Goal: Transaction & Acquisition: Purchase product/service

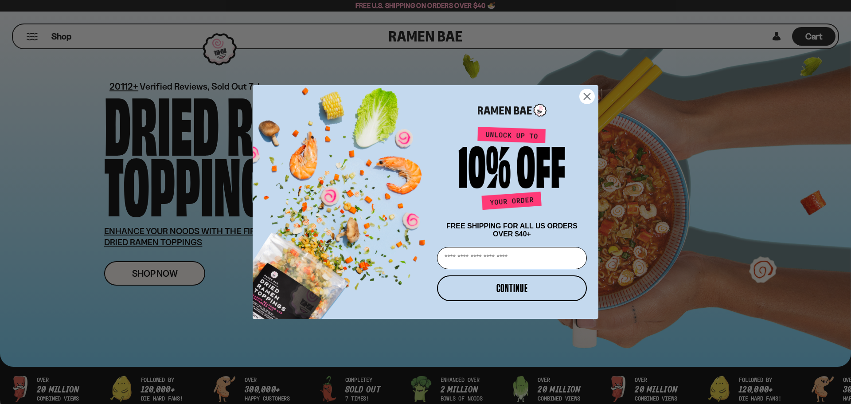
click at [586, 90] on circle "Close dialog" at bounding box center [587, 96] width 15 height 15
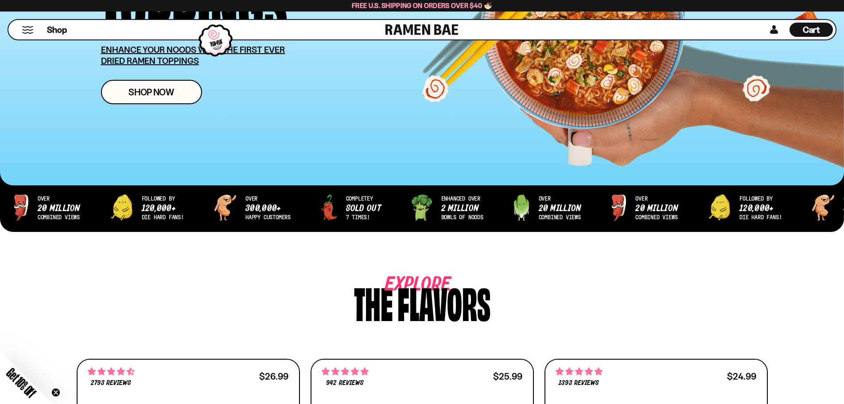
scroll to position [177, 0]
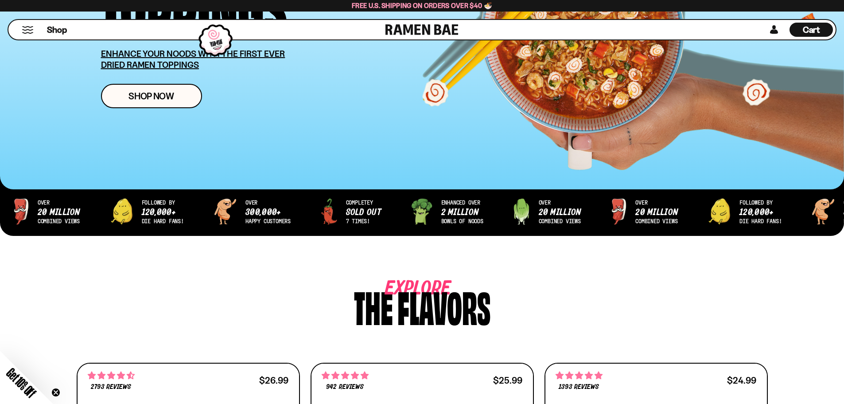
click at [27, 30] on button "Mobile Menu Trigger" at bounding box center [28, 30] width 12 height 8
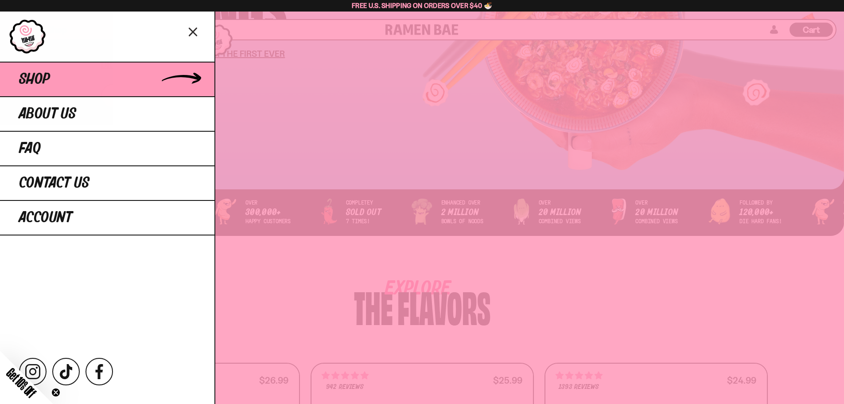
click at [39, 75] on span "Shop" at bounding box center [34, 79] width 31 height 16
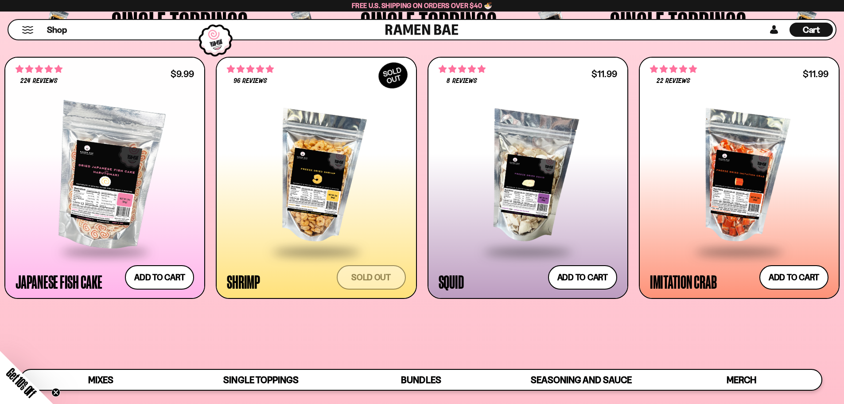
scroll to position [931, 0]
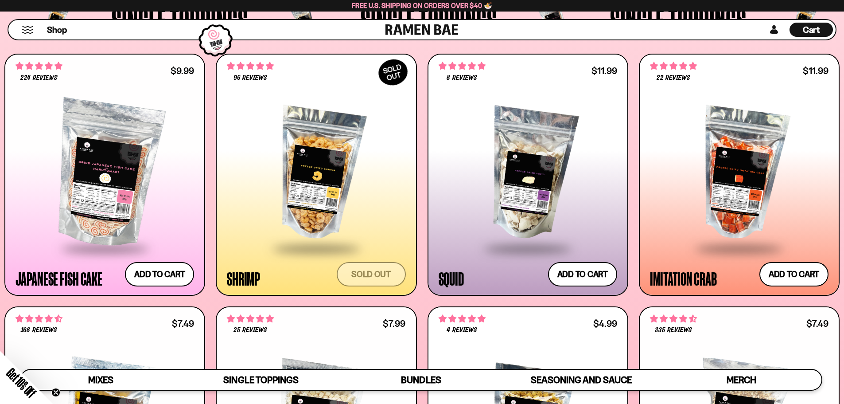
drag, startPoint x: 640, startPoint y: 177, endPoint x: 650, endPoint y: 177, distance: 9.3
drag, startPoint x: 650, startPoint y: 177, endPoint x: 632, endPoint y: 45, distance: 133.3
click at [632, 45] on div "Shop Cart D0381C2F-513E-4F90-8A41-6F0A75DCBAAA" at bounding box center [422, 30] width 844 height 36
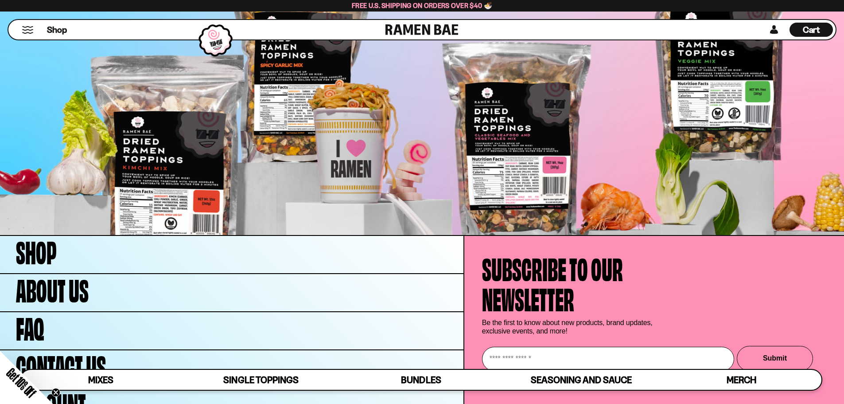
scroll to position [3501, 0]
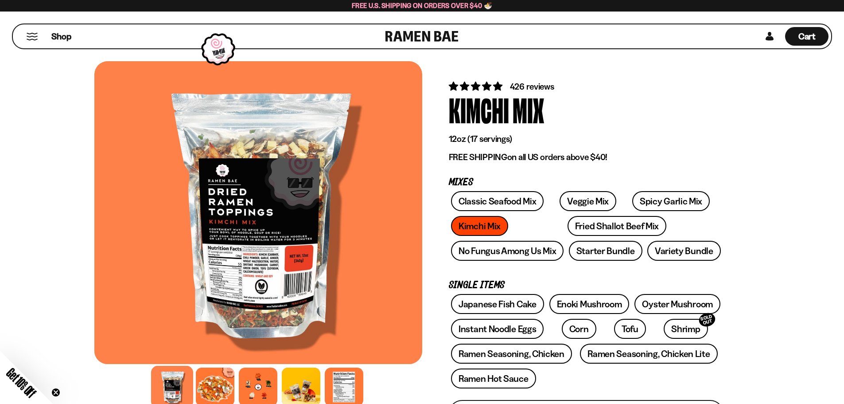
click at [278, 270] on div at bounding box center [258, 212] width 328 height 303
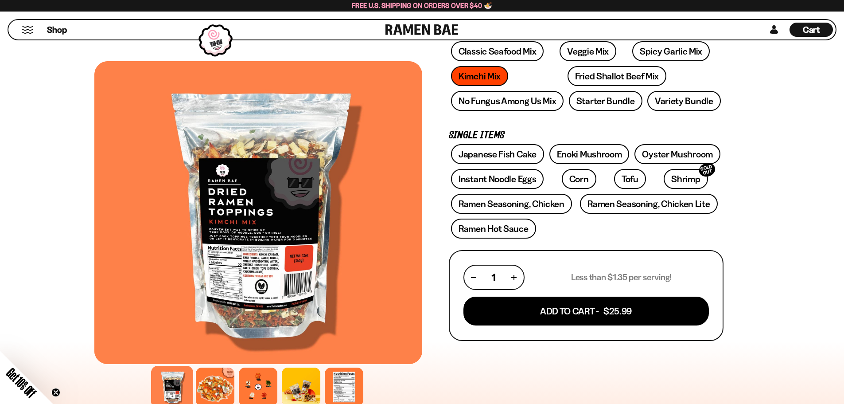
scroll to position [177, 0]
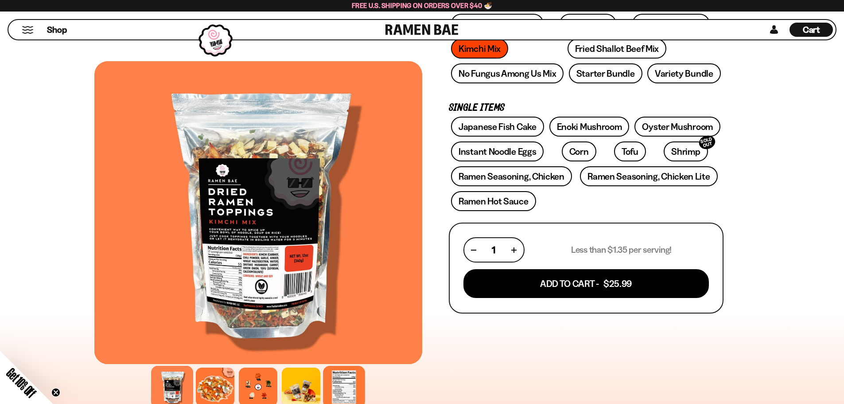
click at [331, 386] on div at bounding box center [344, 387] width 42 height 42
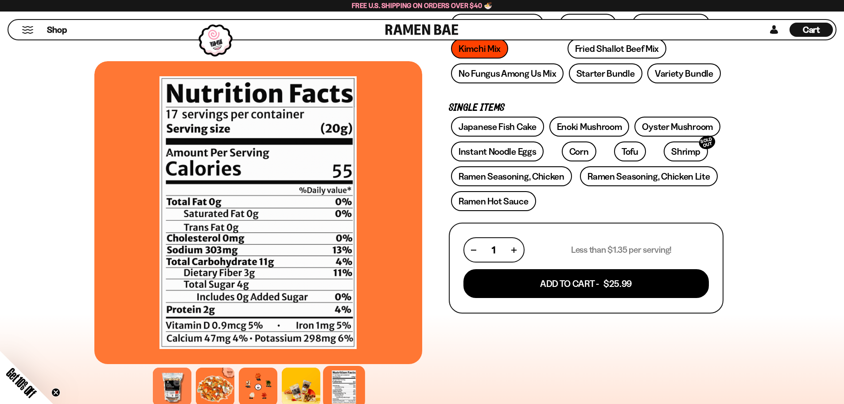
click at [334, 360] on div at bounding box center [258, 212] width 328 height 303
click at [176, 389] on div at bounding box center [172, 387] width 42 height 42
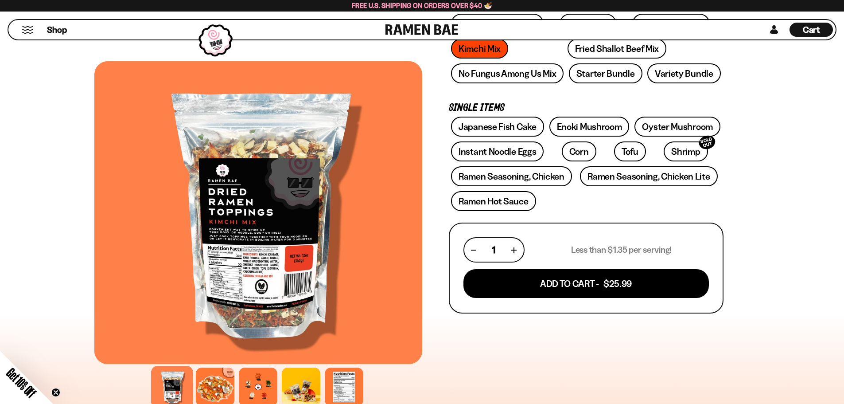
click at [261, 308] on div at bounding box center [258, 212] width 328 height 303
click at [261, 312] on div at bounding box center [258, 212] width 328 height 303
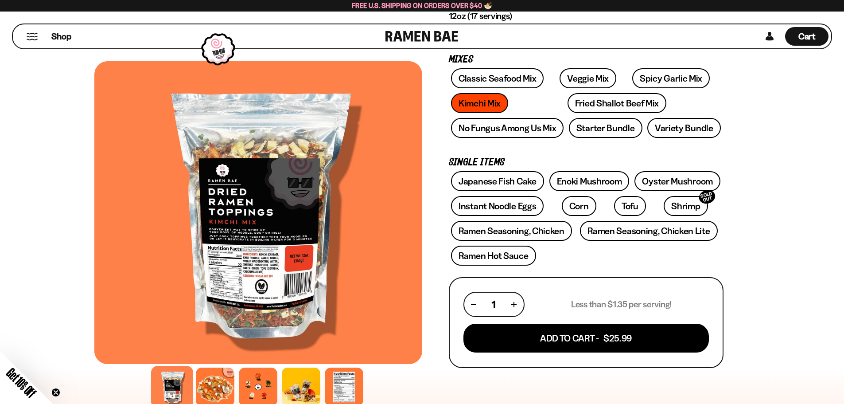
scroll to position [0, 0]
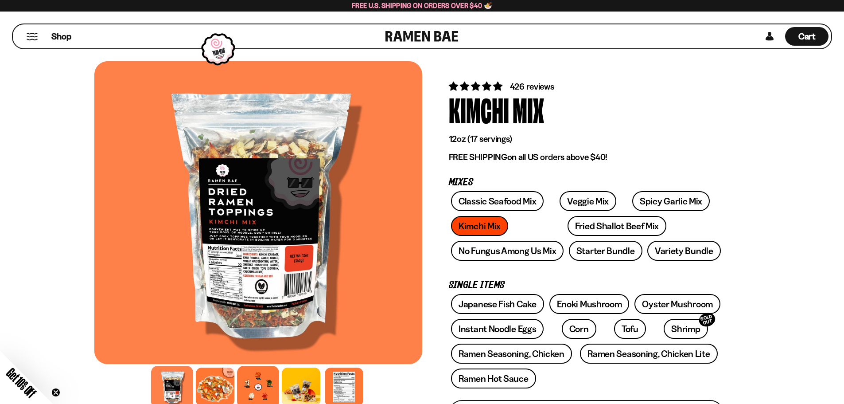
drag, startPoint x: 230, startPoint y: 397, endPoint x: 255, endPoint y: 401, distance: 25.5
click at [238, 400] on div at bounding box center [258, 386] width 328 height 43
click at [221, 386] on div at bounding box center [215, 387] width 42 height 42
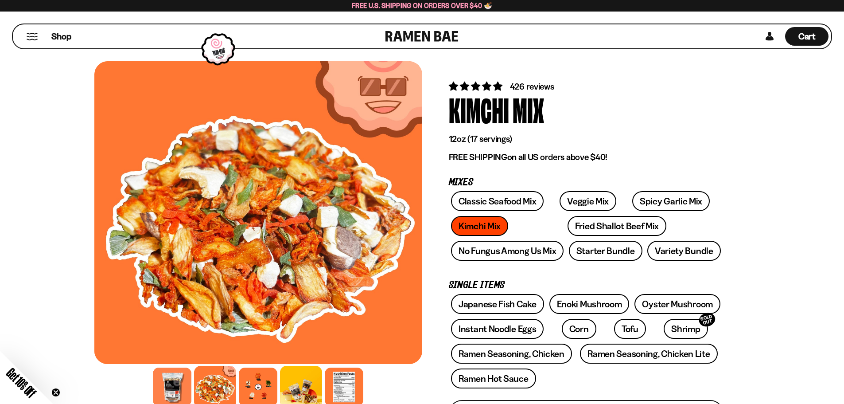
click at [290, 383] on div at bounding box center [301, 387] width 42 height 42
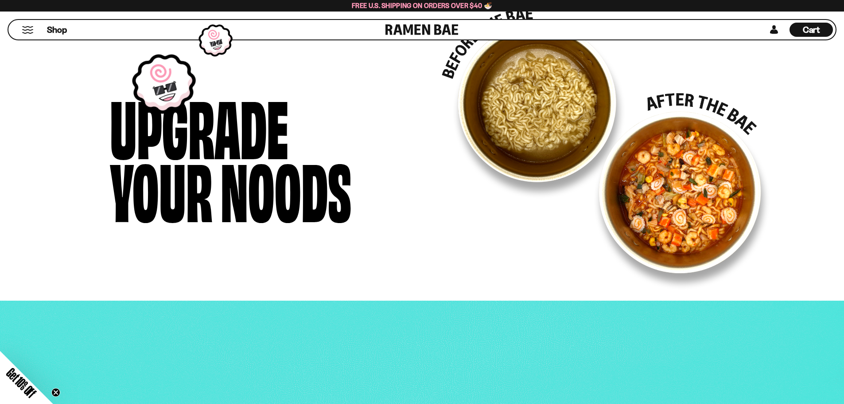
scroll to position [1507, 0]
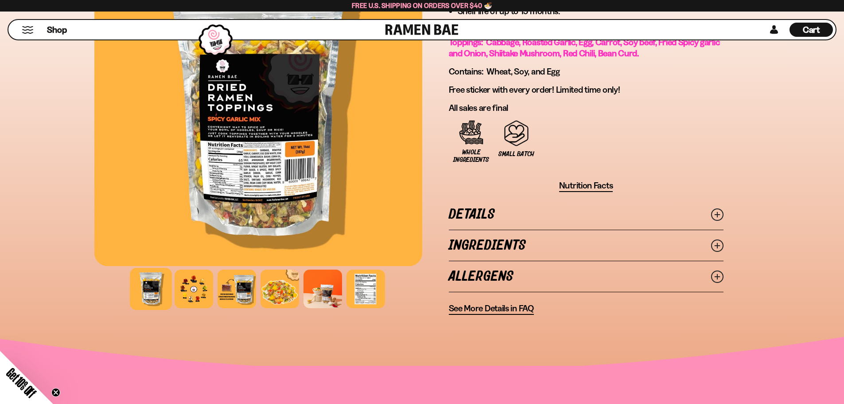
scroll to position [709, 0]
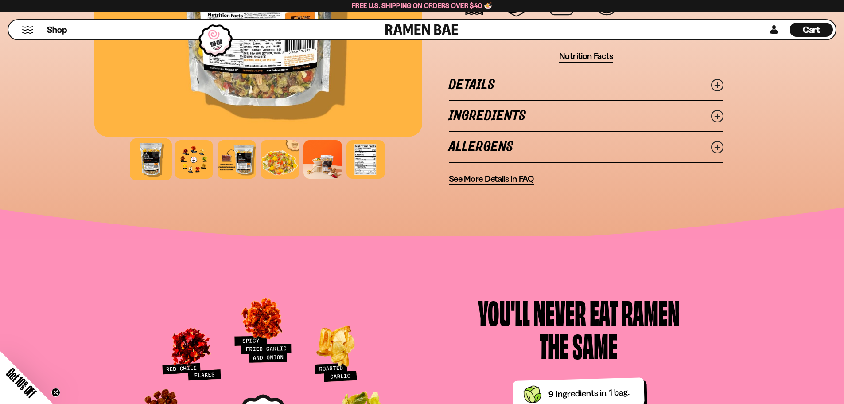
click at [556, 88] on link "Details" at bounding box center [586, 85] width 275 height 31
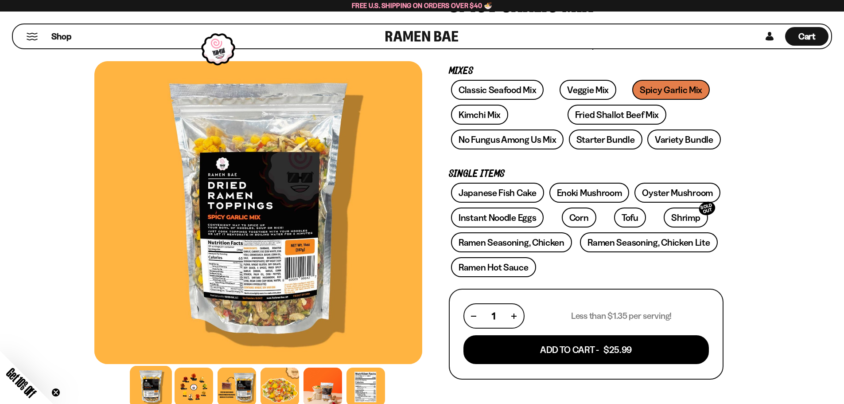
scroll to position [133, 0]
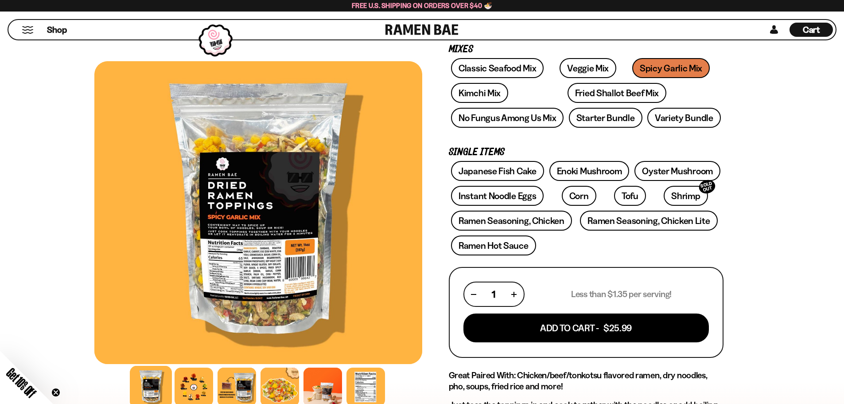
click at [269, 276] on div at bounding box center [258, 212] width 328 height 303
click at [225, 389] on div at bounding box center [237, 387] width 42 height 42
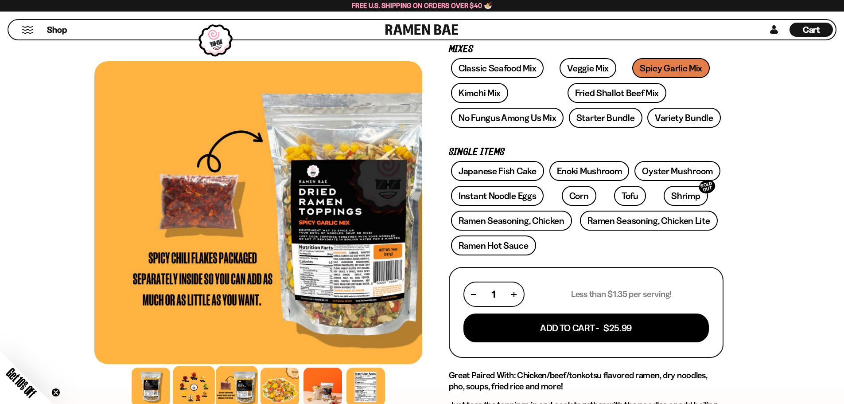
click at [196, 394] on div at bounding box center [194, 387] width 42 height 42
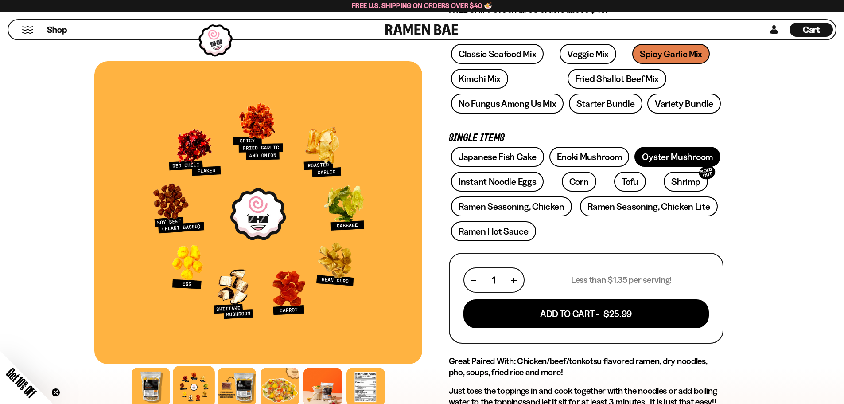
scroll to position [0, 0]
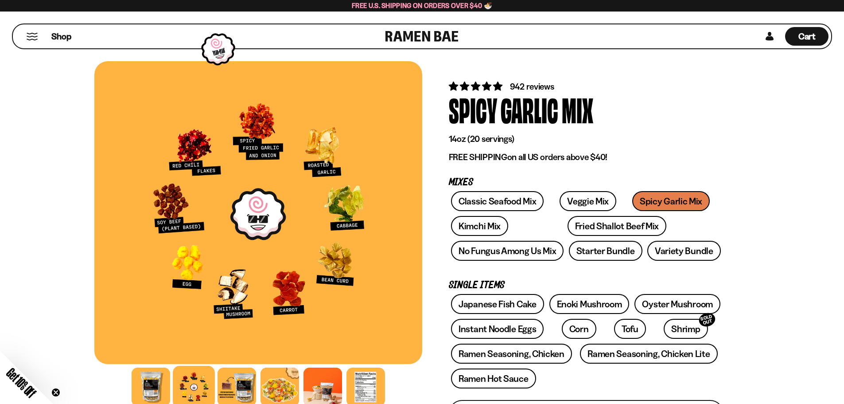
drag, startPoint x: 513, startPoint y: 139, endPoint x: 466, endPoint y: 148, distance: 48.2
click at [466, 148] on div "14oz (20 servings) FREE SHIPPING on all US orders above $40!" at bounding box center [586, 147] width 275 height 29
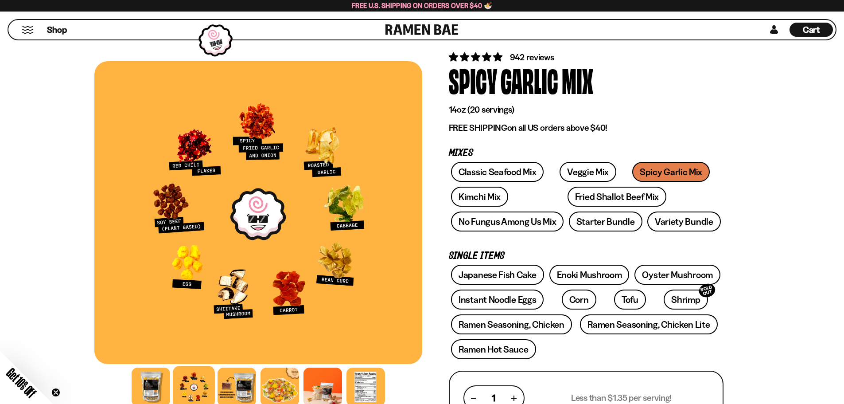
scroll to position [89, 0]
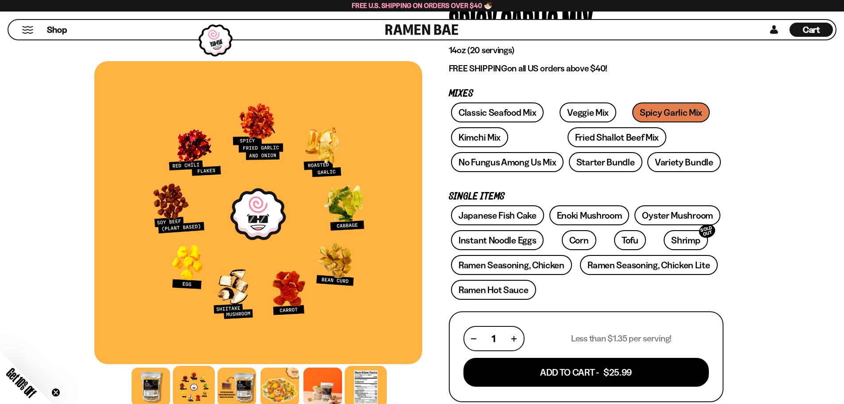
click at [378, 400] on div at bounding box center [366, 387] width 42 height 42
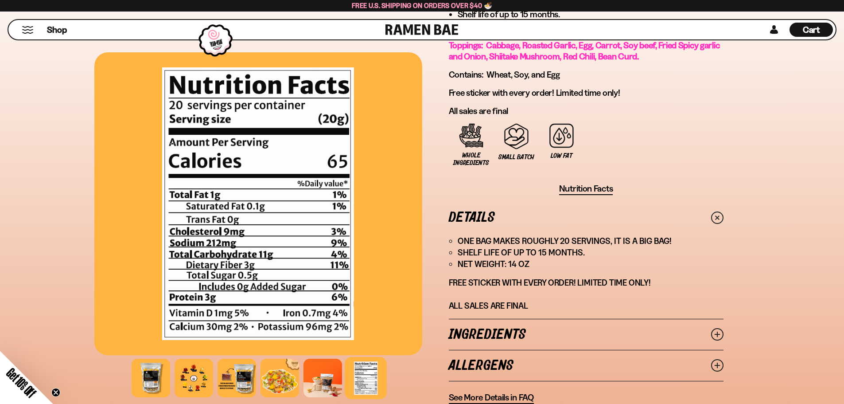
scroll to position [709, 0]
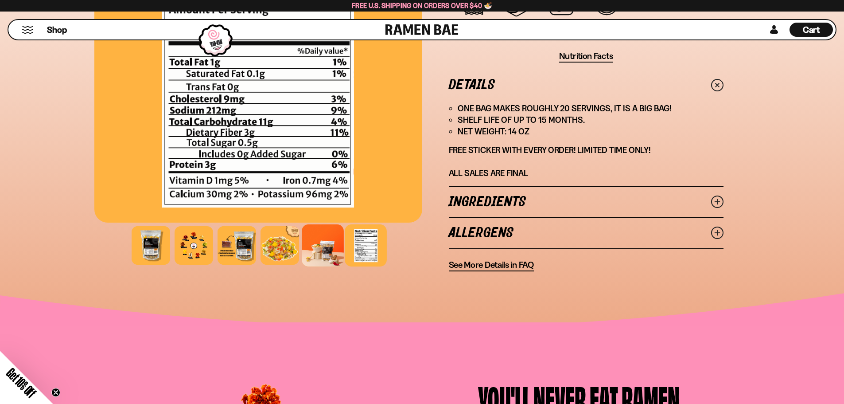
click at [318, 257] on div at bounding box center [323, 245] width 42 height 42
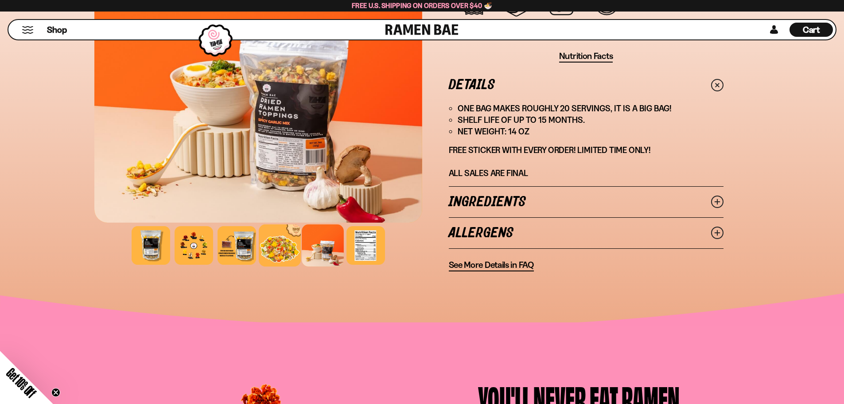
click at [281, 248] on div at bounding box center [280, 245] width 42 height 42
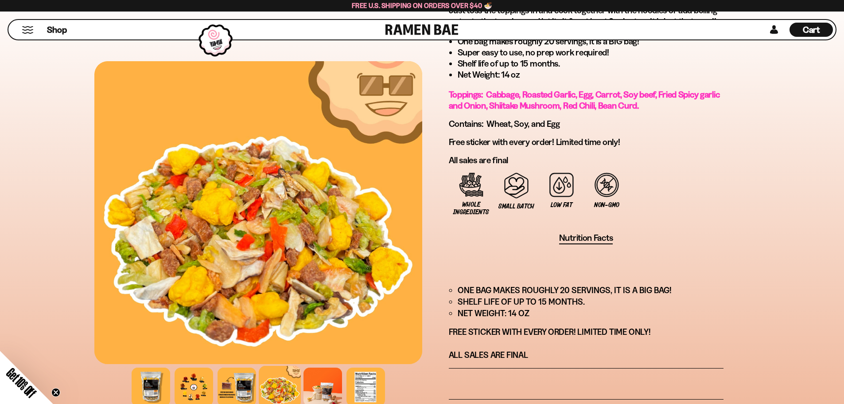
scroll to position [310, 0]
